Goal: Task Accomplishment & Management: Complete application form

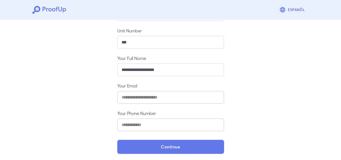
scroll to position [84, 0]
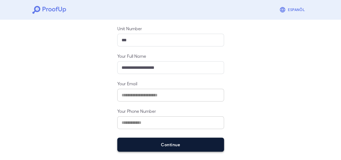
drag, startPoint x: 159, startPoint y: 140, endPoint x: 153, endPoint y: 146, distance: 8.0
click at [153, 146] on button "Continue" at bounding box center [170, 144] width 107 height 14
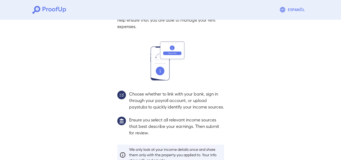
scroll to position [77, 0]
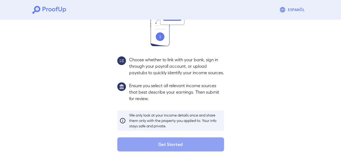
click at [153, 146] on button "Get Started" at bounding box center [170, 144] width 107 height 14
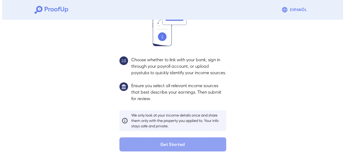
scroll to position [46, 0]
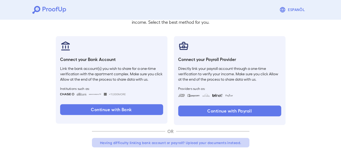
click at [156, 138] on button "Having difficulty linking bank account or payroll? Upload your documents instea…" at bounding box center [170, 143] width 157 height 10
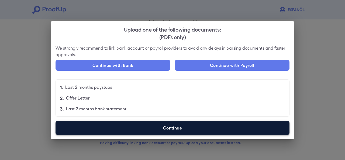
click at [160, 133] on label "Continue" at bounding box center [173, 128] width 234 height 14
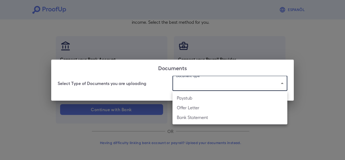
click at [282, 84] on body "Espanõl Go back How Would You Like to Verify Your Income? There are multiple wa…" at bounding box center [172, 57] width 345 height 206
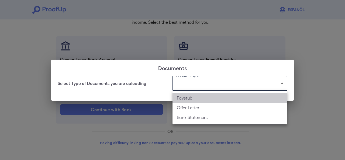
click at [199, 94] on li "Paystub" at bounding box center [229, 98] width 115 height 10
type input "*******"
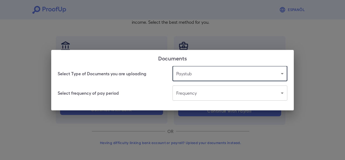
click at [199, 94] on body "Espanõl Go back How Would You Like to Verify Your Income? There are multiple wa…" at bounding box center [172, 57] width 345 height 206
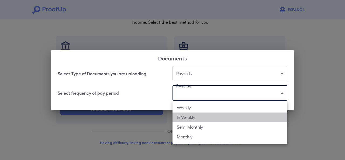
click at [198, 114] on li "Bi-Weekly" at bounding box center [229, 117] width 115 height 10
type input "*********"
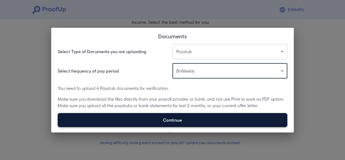
click at [195, 117] on label "Continue" at bounding box center [173, 120] width 230 height 14
click at [58, 127] on input "Continue" at bounding box center [58, 127] width 0 height 0
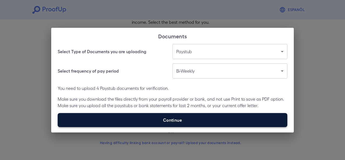
click at [168, 123] on label "Continue" at bounding box center [173, 120] width 230 height 14
click at [58, 127] on input "Continue" at bounding box center [58, 127] width 0 height 0
type input "**********"
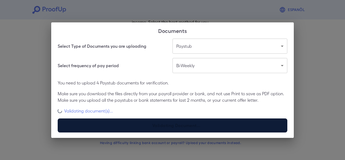
click at [125, 95] on p "Make sure you download the files directly from your payroll provider or bank, a…" at bounding box center [173, 96] width 230 height 13
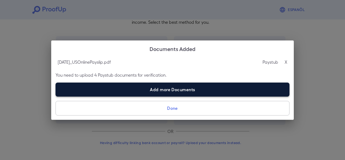
click at [126, 91] on label "Add more Documents" at bounding box center [173, 89] width 234 height 14
click at [56, 96] on input "Add more Documents" at bounding box center [56, 96] width 0 height 0
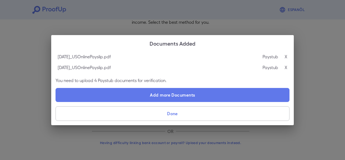
click at [134, 94] on label "Add more Documents" at bounding box center [173, 95] width 234 height 14
click at [56, 102] on input "Add more Documents" at bounding box center [56, 102] width 0 height 0
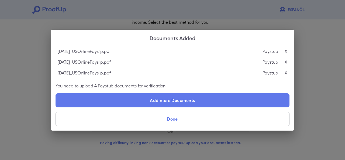
click at [168, 92] on div "[DATE]_USOnlinePayslip.pdf Paystub X [DATE]_USOnlinePayslip.pdf Paystub X [DATE…" at bounding box center [172, 88] width 243 height 85
click at [106, 92] on div "[DATE]_USOnlinePayslip.pdf Paystub X [DATE]_USOnlinePayslip.pdf Paystub X [DATE…" at bounding box center [172, 88] width 243 height 85
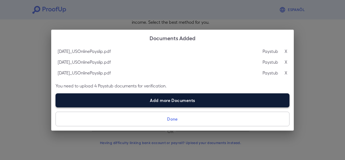
click at [111, 96] on label "Add more Documents" at bounding box center [173, 100] width 234 height 14
click at [56, 107] on input "Add more Documents" at bounding box center [56, 107] width 0 height 0
type input "**********"
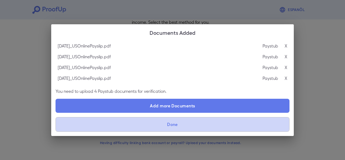
click at [147, 126] on button "Done" at bounding box center [173, 124] width 234 height 15
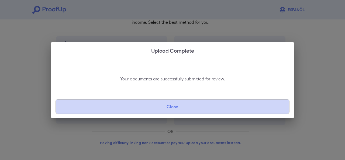
click at [174, 103] on button "Close" at bounding box center [173, 106] width 234 height 15
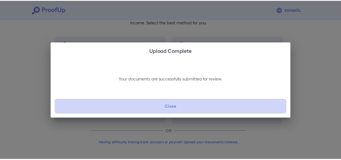
scroll to position [6, 0]
